Goal: Find specific page/section: Find specific page/section

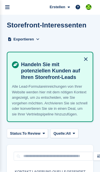
click at [13, 3] on link "menu" at bounding box center [7, 7] width 15 height 15
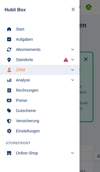
click at [20, 28] on span "Start" at bounding box center [43, 29] width 55 height 8
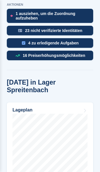
scroll to position [290, 0]
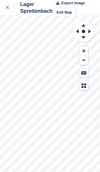
scroll to position [7, 0]
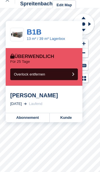
click at [70, 117] on link "Kunde" at bounding box center [66, 117] width 33 height 9
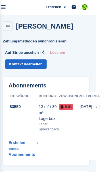
scroll to position [0, 7]
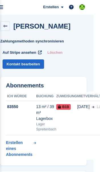
click at [30, 26] on h2 "Roman Gmür" at bounding box center [41, 26] width 57 height 8
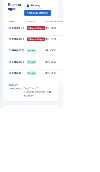
scroll to position [0, 0]
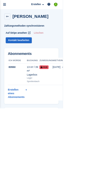
click at [32, 25] on h2 "Roman Gmür" at bounding box center [48, 26] width 57 height 8
click at [13, 25] on icon at bounding box center [12, 26] width 4 height 4
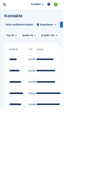
click at [11, 6] on link "menu" at bounding box center [7, 7] width 15 height 15
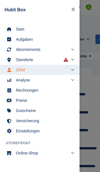
click at [19, 28] on span "Start" at bounding box center [43, 29] width 55 height 8
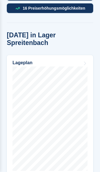
scroll to position [339, 0]
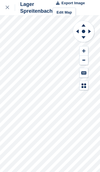
scroll to position [7, 0]
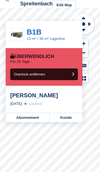
click at [68, 119] on link "Kunde" at bounding box center [66, 117] width 33 height 9
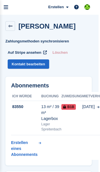
scroll to position [0, 1]
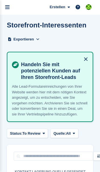
click at [12, 7] on link "menu" at bounding box center [7, 7] width 15 height 15
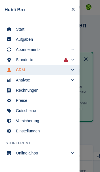
click at [38, 27] on span "Start" at bounding box center [43, 29] width 55 height 8
